Goal: Task Accomplishment & Management: Use online tool/utility

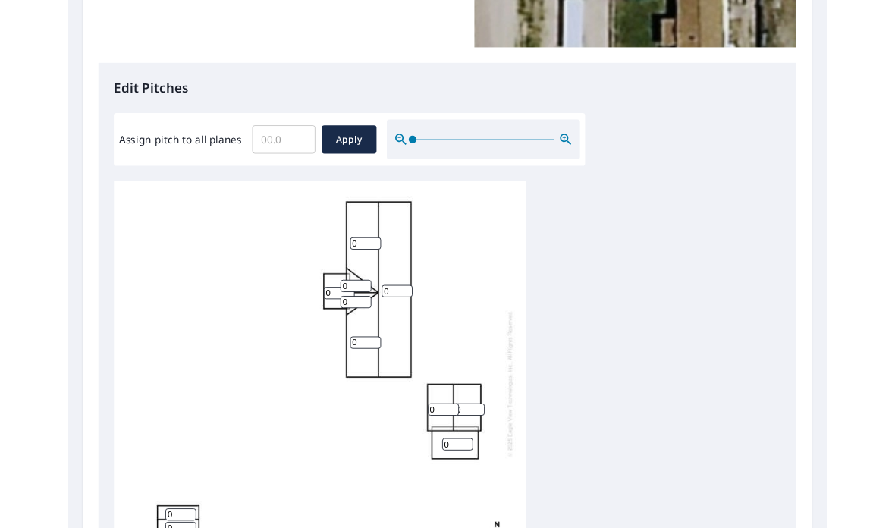
scroll to position [314, 0]
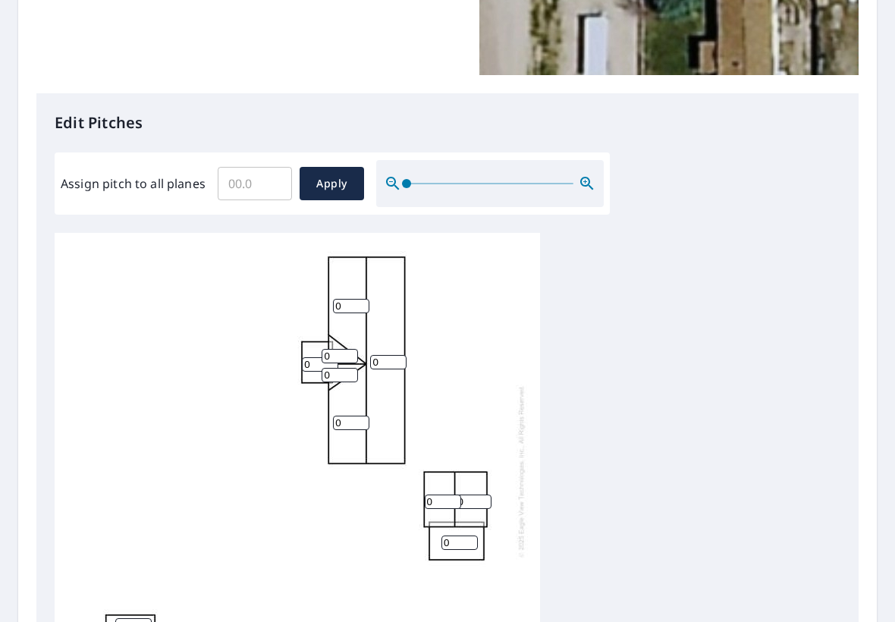
click at [261, 180] on input "Assign pitch to all planes" at bounding box center [255, 183] width 74 height 42
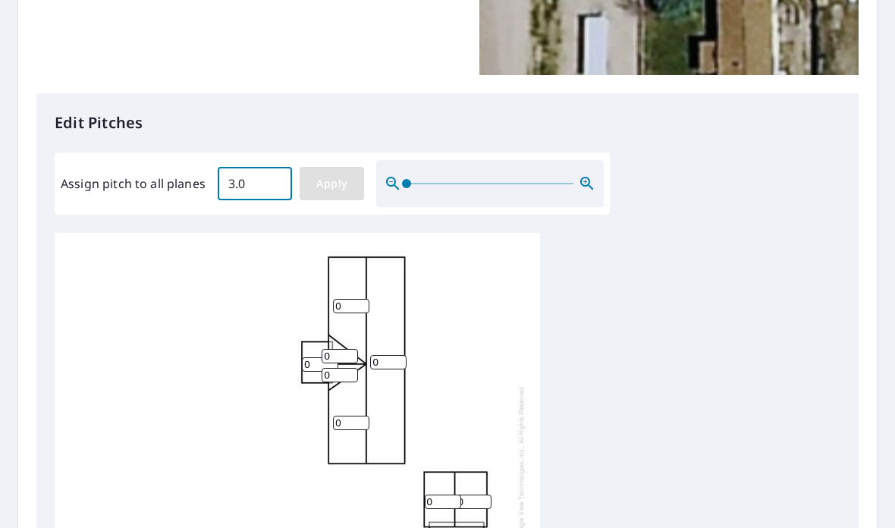
type input "3.0"
click at [340, 174] on span "Apply" at bounding box center [332, 183] width 40 height 19
type input "3.0"
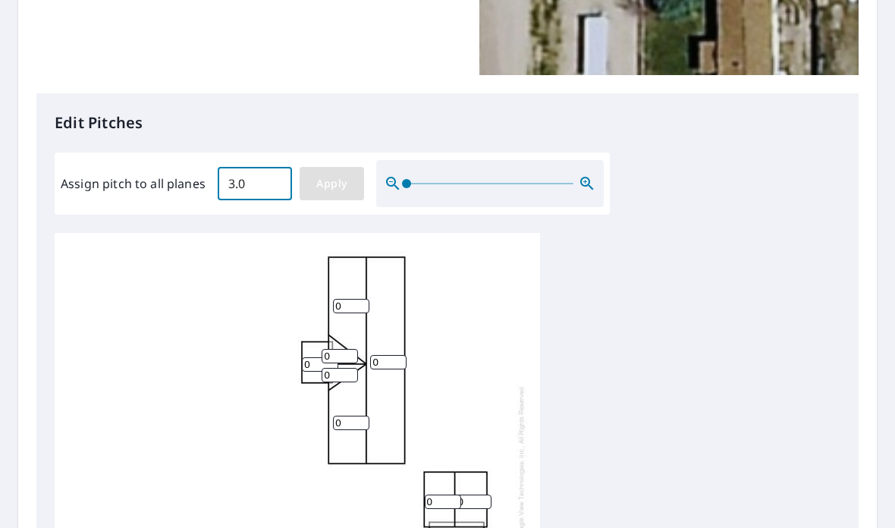
type input "3.0"
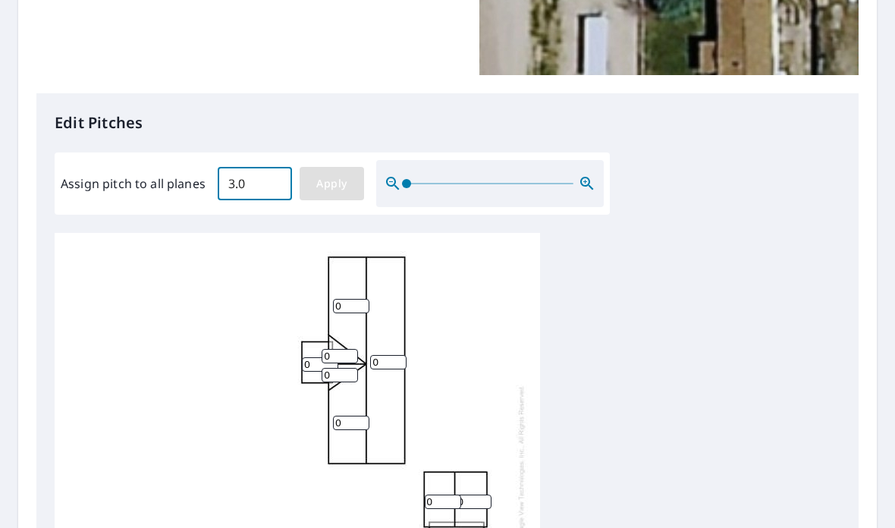
type input "3.0"
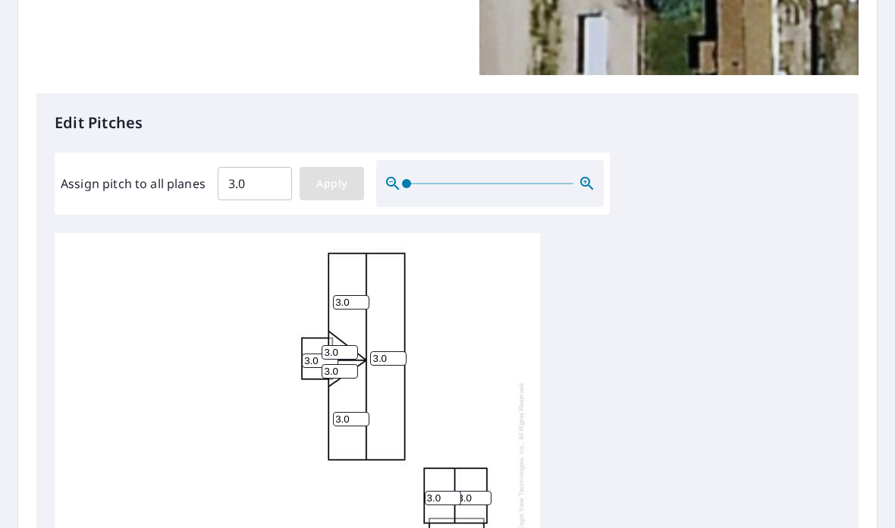
scroll to position [4, 0]
click at [314, 353] on input "3.0" at bounding box center [320, 360] width 36 height 14
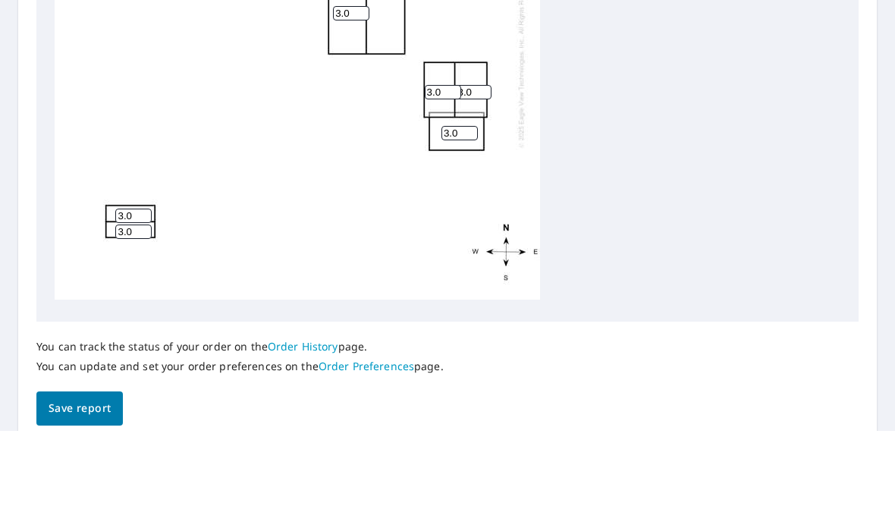
scroll to position [61, 0]
type input "2.0"
click at [87, 488] on button "Save report" at bounding box center [79, 505] width 86 height 34
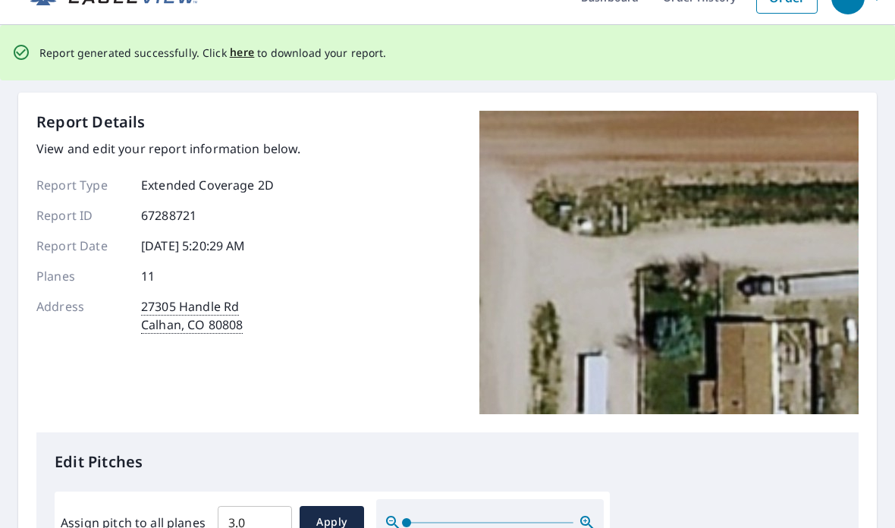
scroll to position [0, 0]
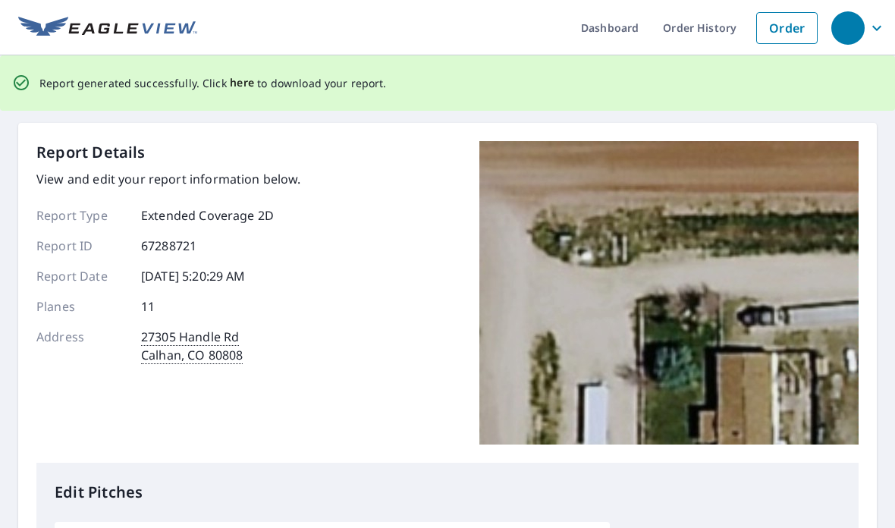
click at [230, 74] on span "here" at bounding box center [242, 83] width 25 height 19
